Goal: Task Accomplishment & Management: Complete application form

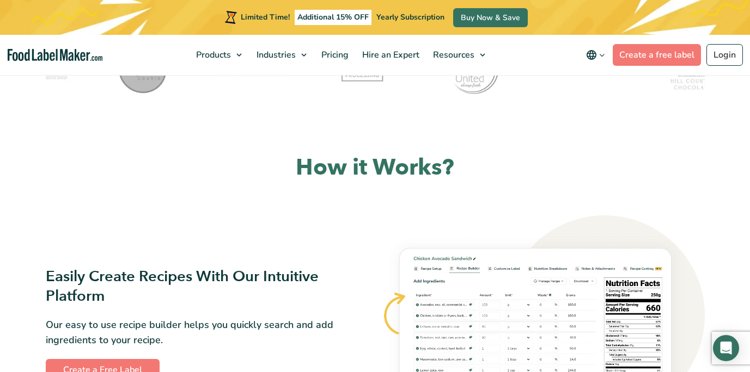
scroll to position [462, 0]
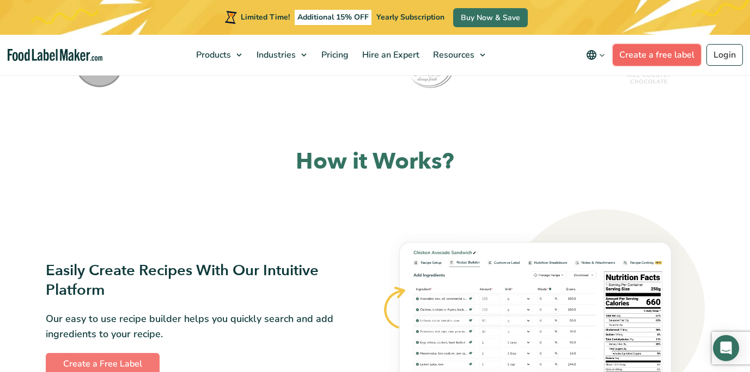
click at [621, 59] on link "Create a free label" at bounding box center [657, 55] width 88 height 22
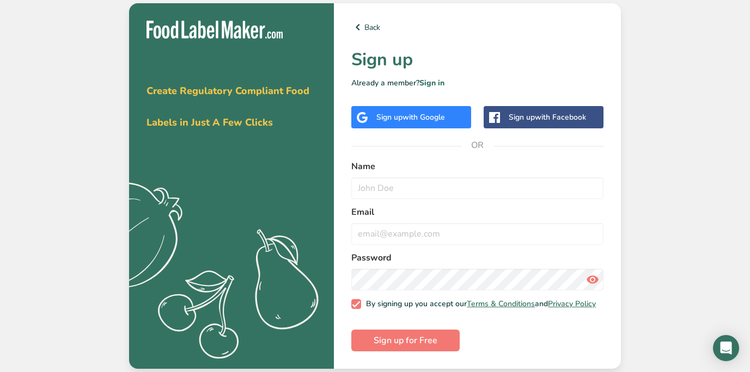
click at [422, 118] on span "with Google" at bounding box center [423, 117] width 42 height 10
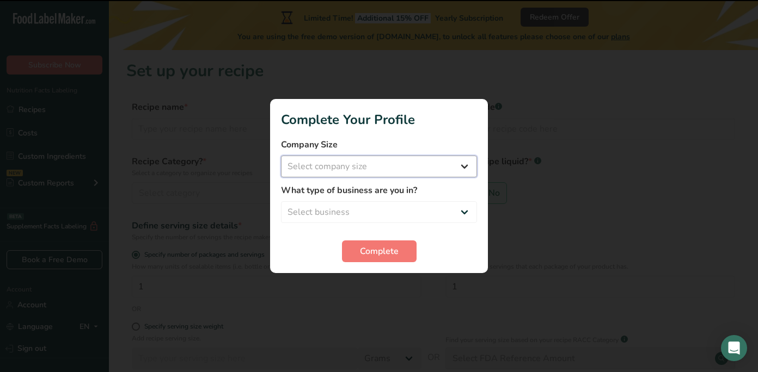
click at [421, 167] on select "Select company size Fewer than 10 Employees 10 to 50 Employees 51 to 500 Employ…" at bounding box center [379, 167] width 196 height 22
click at [524, 322] on div at bounding box center [379, 186] width 758 height 372
click at [399, 168] on select "Select company size Fewer than 10 Employees 10 to 50 Employees 51 to 500 Employ…" at bounding box center [379, 167] width 196 height 22
select select "1"
click at [281, 156] on select "Select company size Fewer than 10 Employees 10 to 50 Employees 51 to 500 Employ…" at bounding box center [379, 167] width 196 height 22
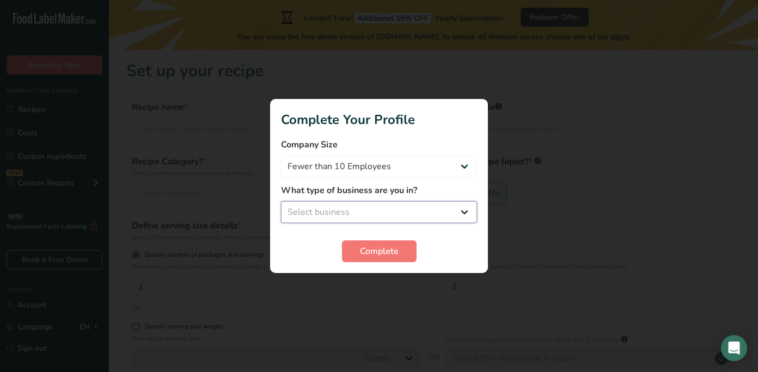
click at [359, 207] on select "Select business Packaged Food Manufacturer Restaurant & Cafe Bakery Meal Plans …" at bounding box center [379, 212] width 196 height 22
select select "1"
click at [281, 201] on select "Select business Packaged Food Manufacturer Restaurant & Cafe Bakery Meal Plans …" at bounding box center [379, 212] width 196 height 22
click at [355, 252] on button "Complete" at bounding box center [379, 252] width 75 height 22
